Goal: Task Accomplishment & Management: Manage account settings

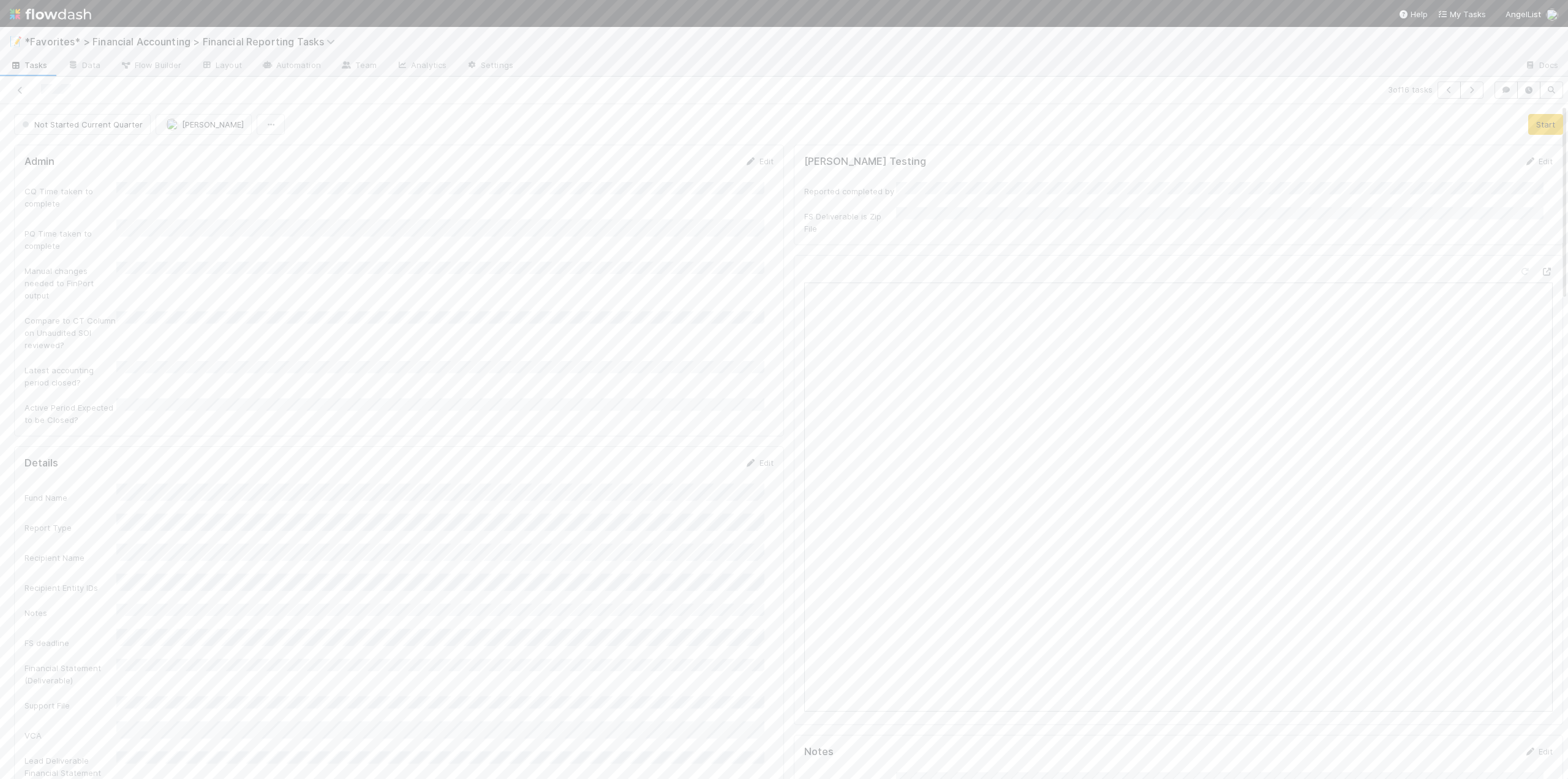
drag, startPoint x: 752, startPoint y: 158, endPoint x: 634, endPoint y: 158, distance: 118.0
click at [752, 158] on link "Edit" at bounding box center [760, 161] width 29 height 10
click at [692, 166] on button "Save" at bounding box center [708, 166] width 35 height 21
click at [760, 164] on link "Edit" at bounding box center [760, 161] width 29 height 10
click at [144, 304] on div "None" at bounding box center [443, 306] width 643 height 22
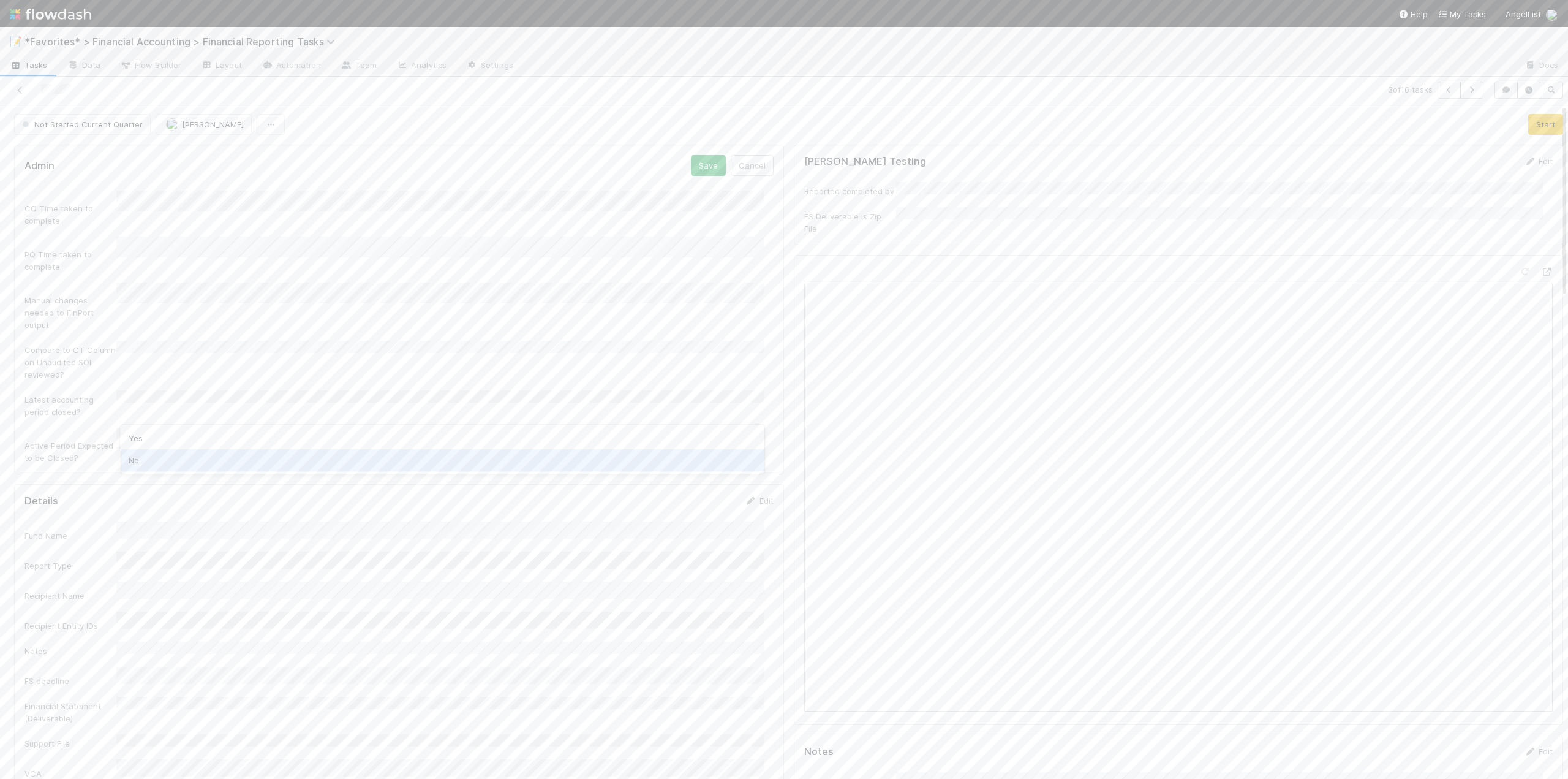
click at [140, 456] on div "No" at bounding box center [443, 459] width 643 height 22
click at [694, 162] on button "Save" at bounding box center [708, 166] width 35 height 21
click at [759, 473] on link "Edit" at bounding box center [760, 477] width 29 height 10
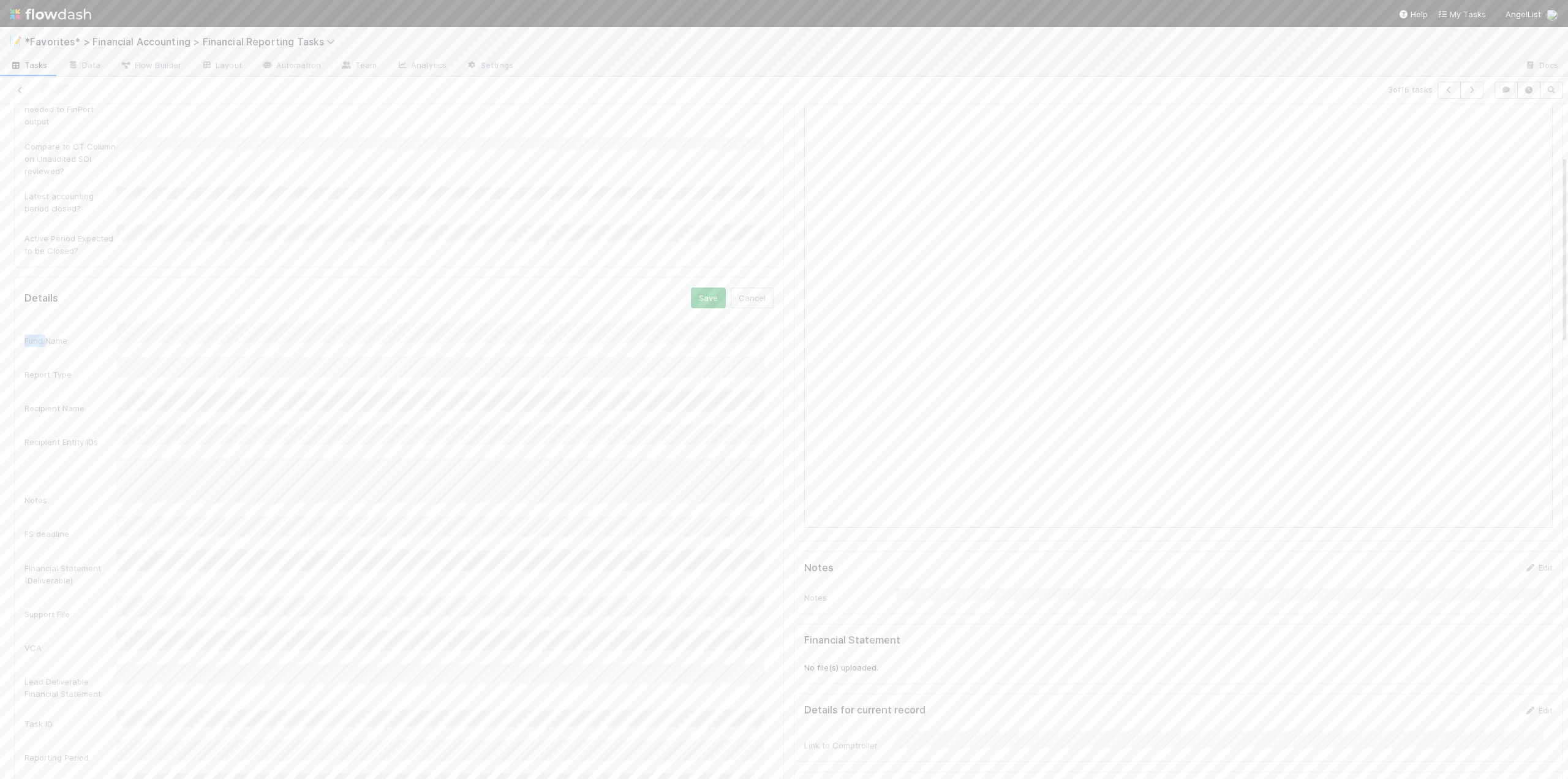
click at [698, 287] on button "Save" at bounding box center [708, 298] width 35 height 21
click at [1529, 129] on button "Start" at bounding box center [1546, 125] width 35 height 21
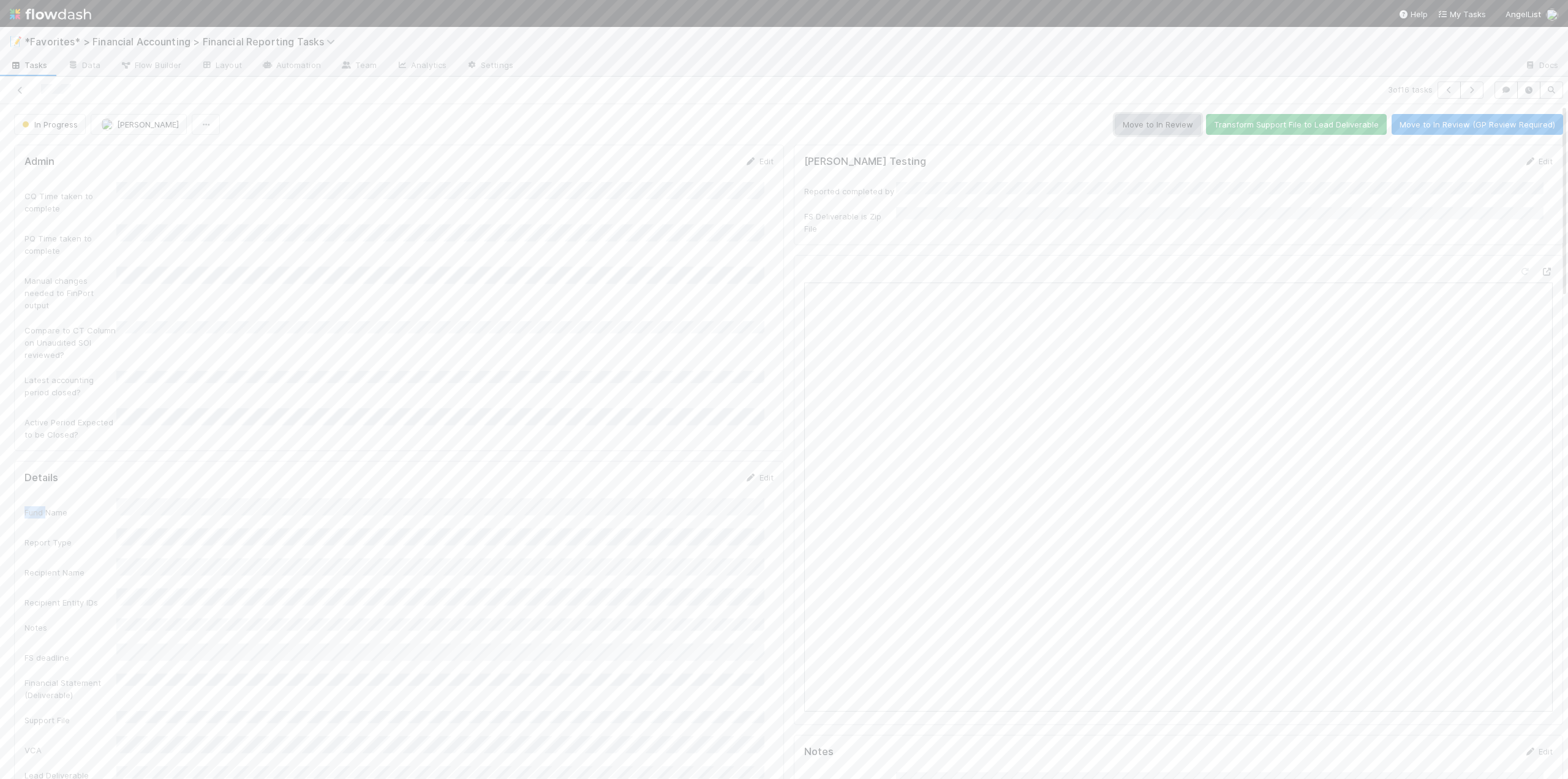
click at [1145, 121] on button "Move to In Review" at bounding box center [1158, 125] width 86 height 21
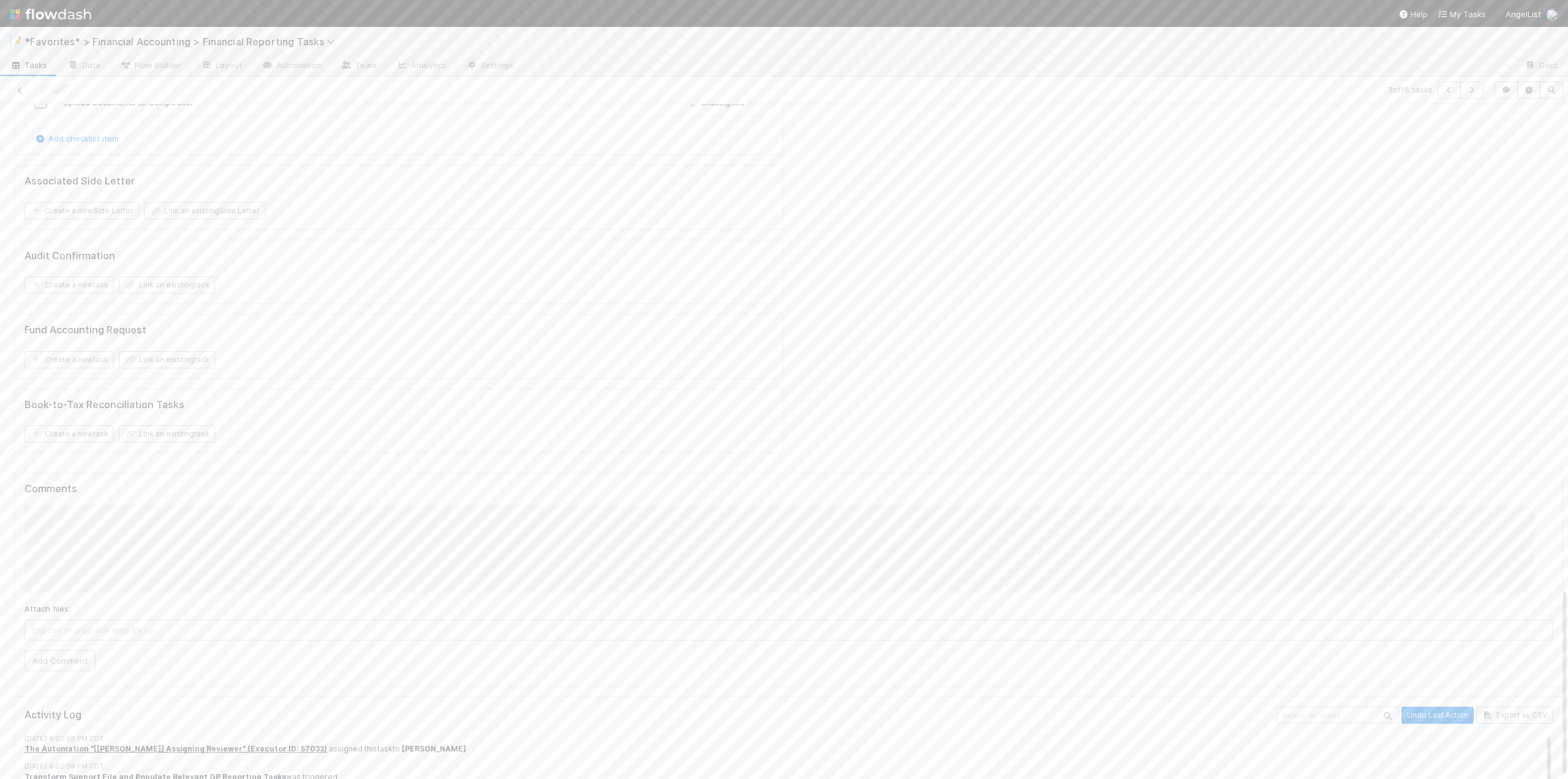
scroll to position [1486, 0]
click at [53, 590] on link "Edit" at bounding box center [50, 594] width 14 height 10
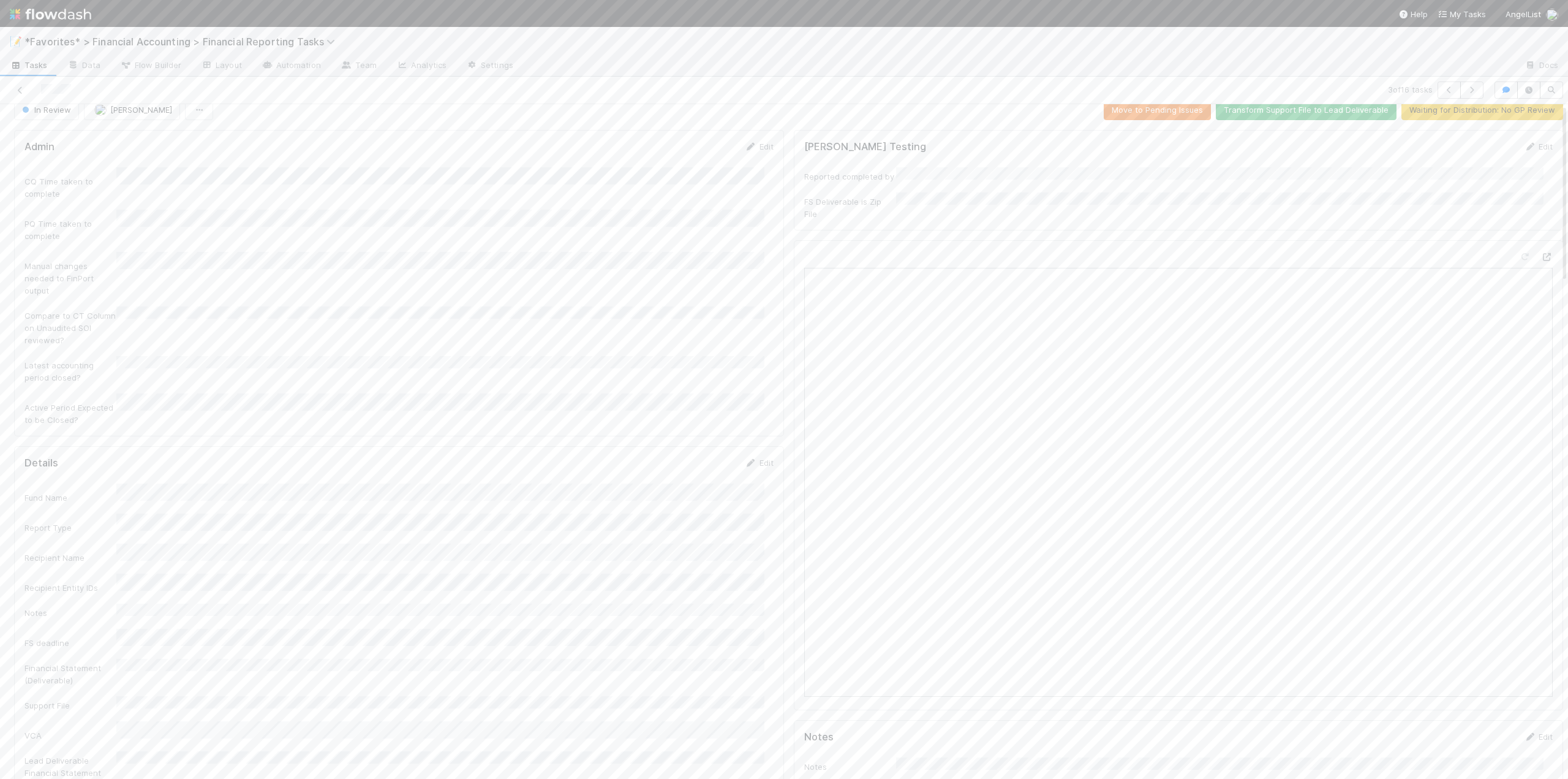
scroll to position [0, 0]
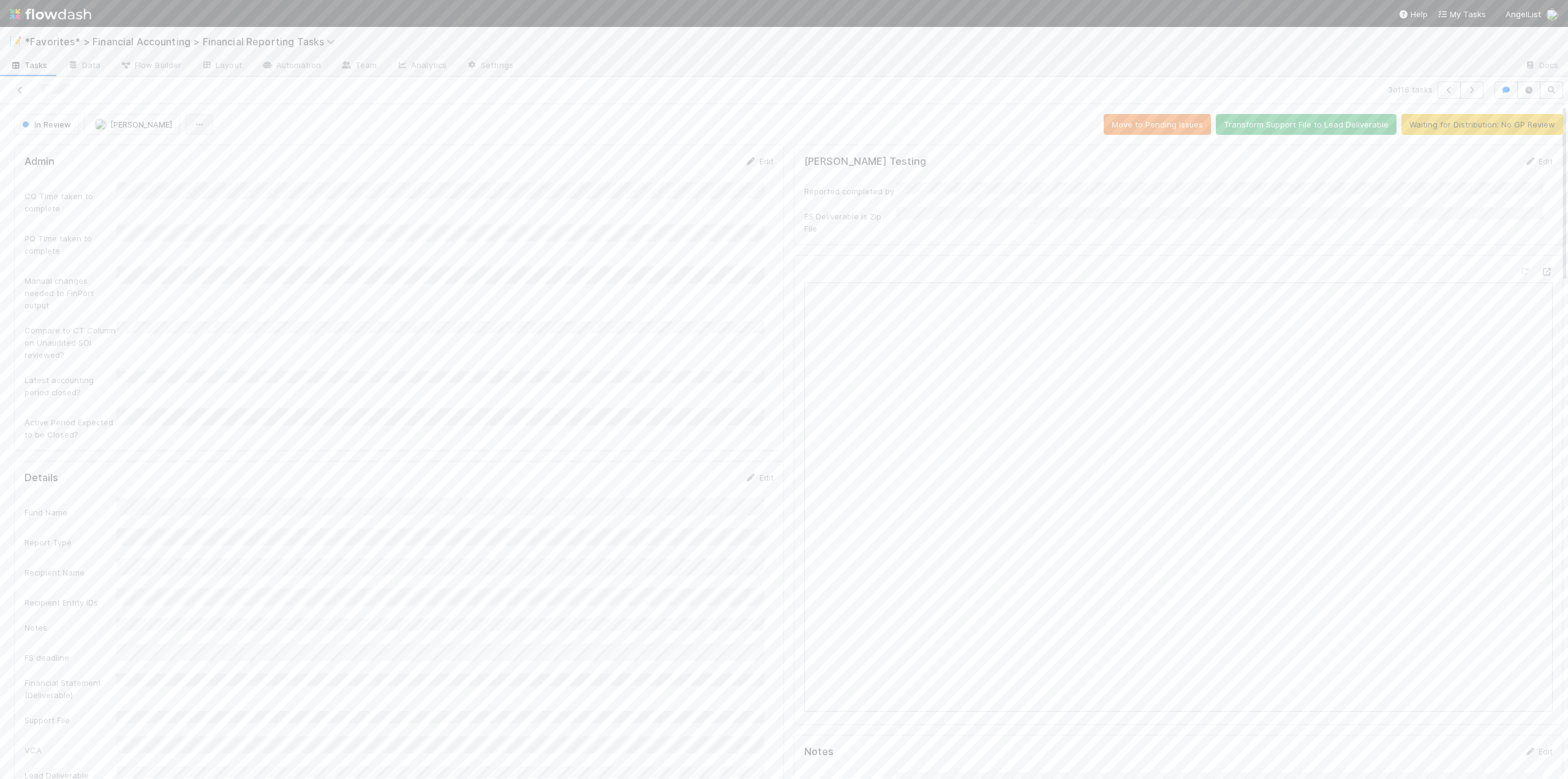
drag, startPoint x: 424, startPoint y: 122, endPoint x: 179, endPoint y: 118, distance: 245.0
click at [424, 122] on div "In Review [PERSON_NAME] Move to Pending Issues Transform Support File to Lead D…" at bounding box center [788, 125] width 1549 height 21
click at [16, 91] on icon at bounding box center [20, 90] width 13 height 8
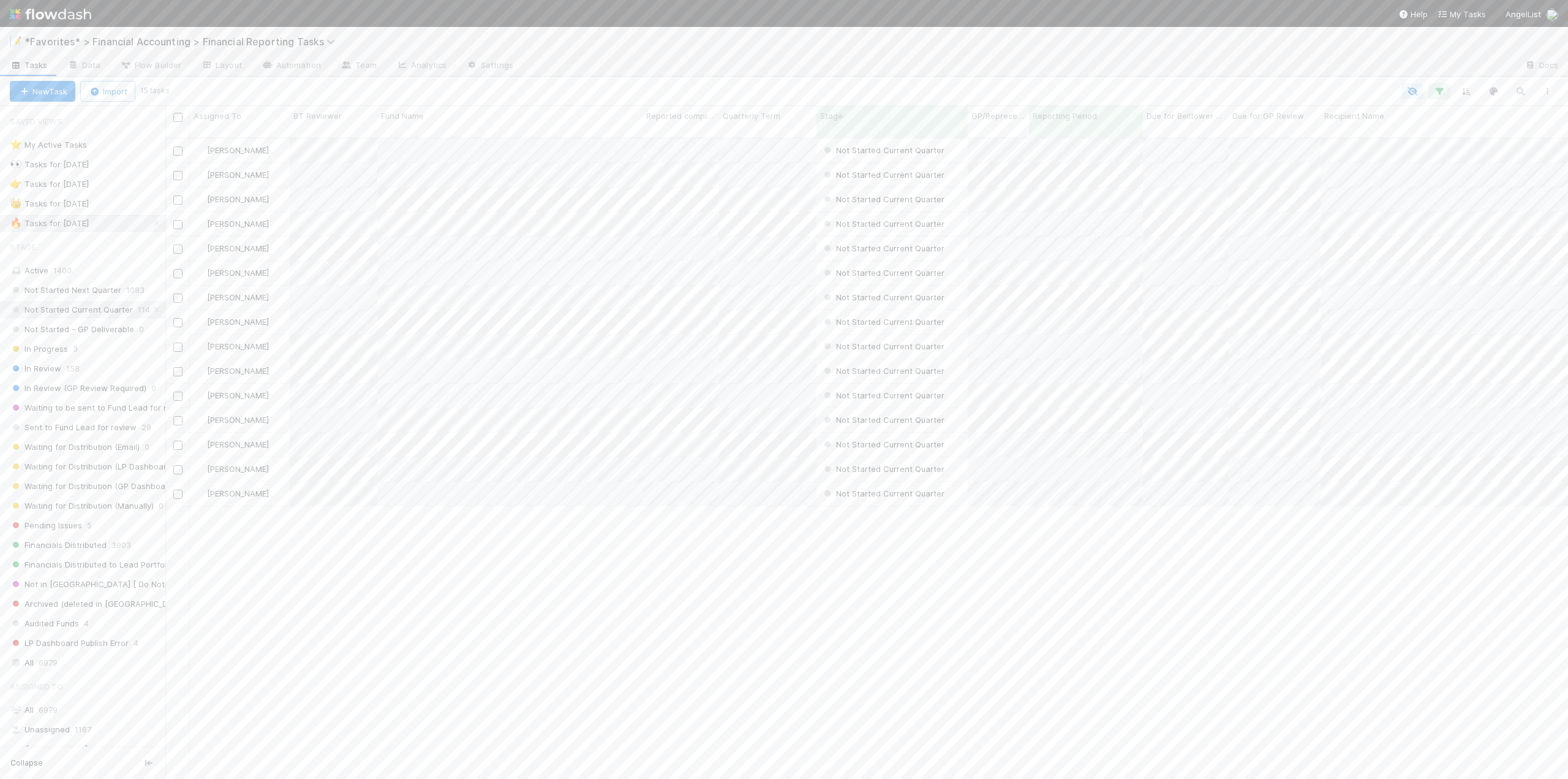
scroll to position [642, 1393]
click at [748, 118] on span "Quarterly Term" at bounding box center [751, 116] width 57 height 13
click at [752, 136] on div "Sort Lower → Higher" at bounding box center [793, 139] width 140 height 18
click at [416, 121] on span "Fund Name" at bounding box center [402, 116] width 43 height 13
click at [418, 139] on div "Sort A → Z" at bounding box center [451, 139] width 140 height 18
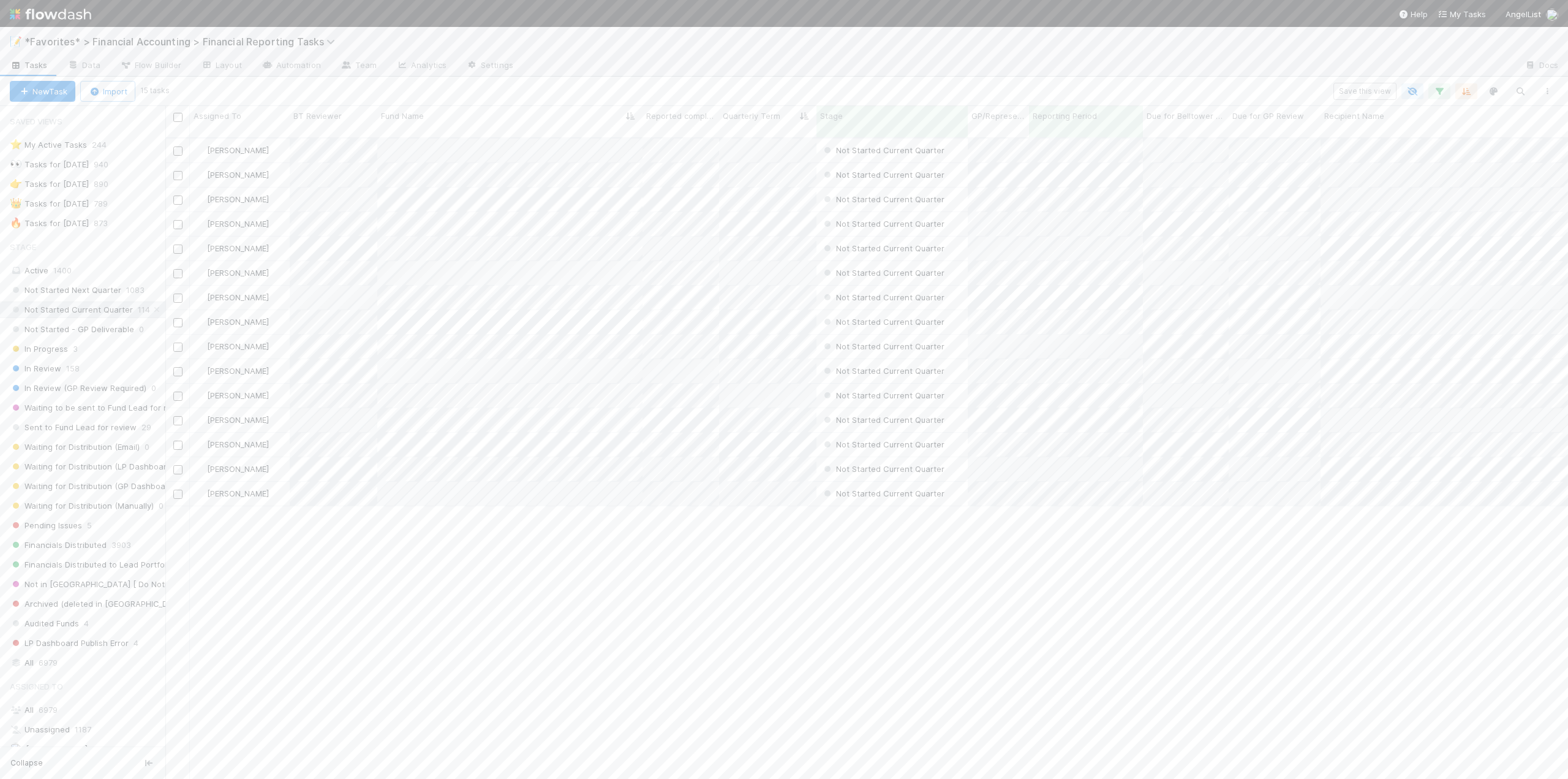
scroll to position [642, 1393]
drag, startPoint x: 490, startPoint y: 541, endPoint x: 506, endPoint y: 537, distance: 16.5
click at [492, 541] on div "[PERSON_NAME] Not Started Current Quarter [DATE] 2:03:05 AM [DATE] 2:02:31 AM 0…" at bounding box center [866, 464] width 1402 height 651
